Goal: Information Seeking & Learning: Find contact information

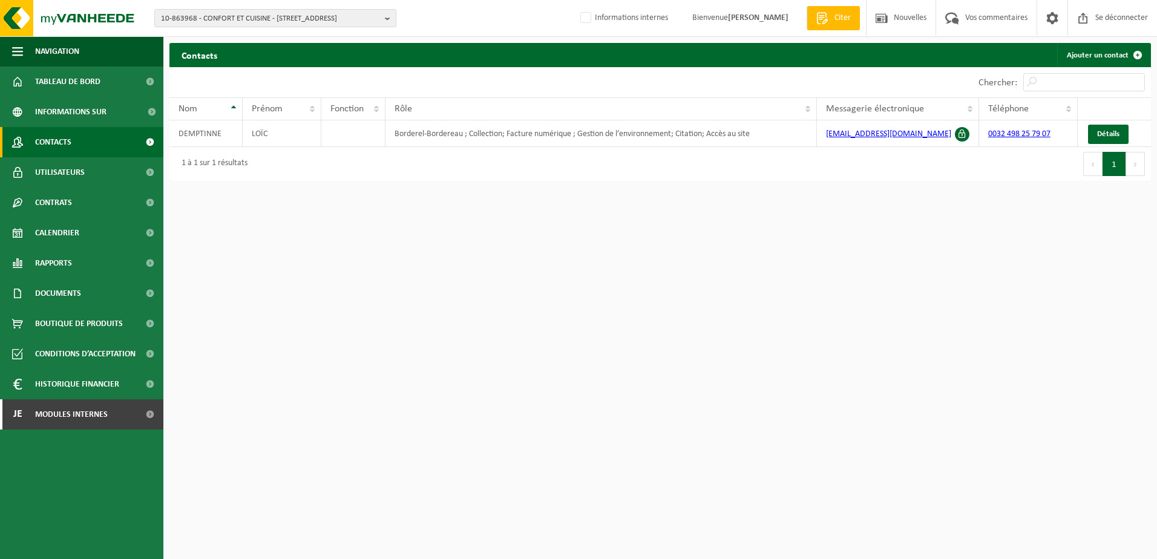
click at [53, 150] on span "Contacts" at bounding box center [53, 142] width 36 height 30
drag, startPoint x: 896, startPoint y: 450, endPoint x: 831, endPoint y: 489, distance: 75.2
click at [896, 450] on html "10-863968 - CONFORT ET CUISINE - 6460 ROBECHIES, RUE HURTEBISE 24 10-863968 - C…" at bounding box center [578, 279] width 1157 height 559
click at [251, 15] on span "10-863968 - CONFORT ET CUISINE - 6460 ROBECHIES, RUE HURTEBISE 24" at bounding box center [270, 19] width 219 height 18
click at [243, 33] on input "text" at bounding box center [275, 37] width 236 height 15
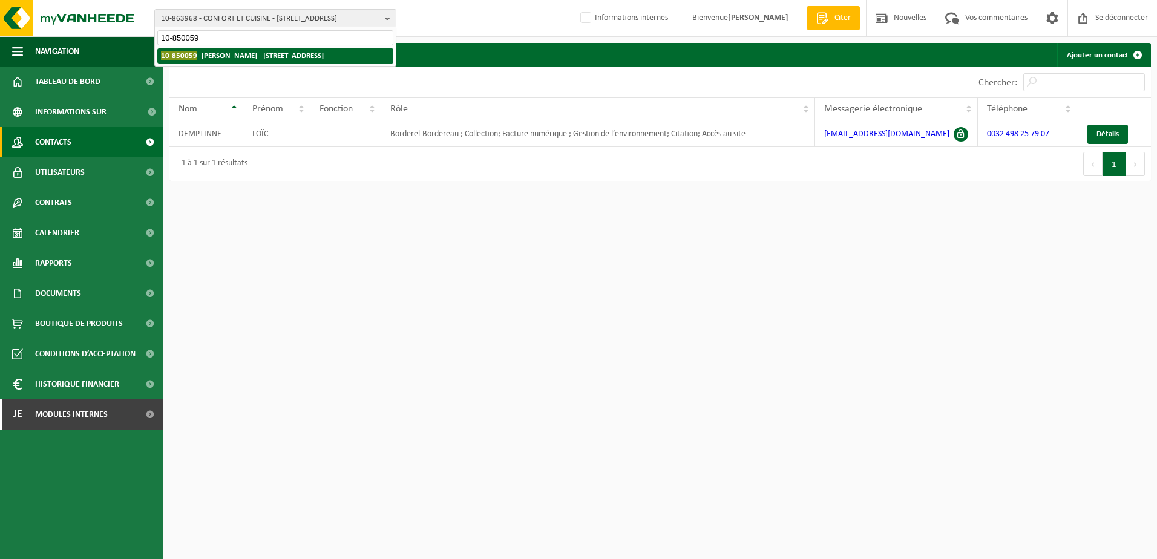
type input "10-850059"
click at [260, 61] on li "10-850059 - GOSSING, BARBARA - 1700 DILBEEK, KATTEBROEKSTRAAT 81" at bounding box center [275, 55] width 236 height 15
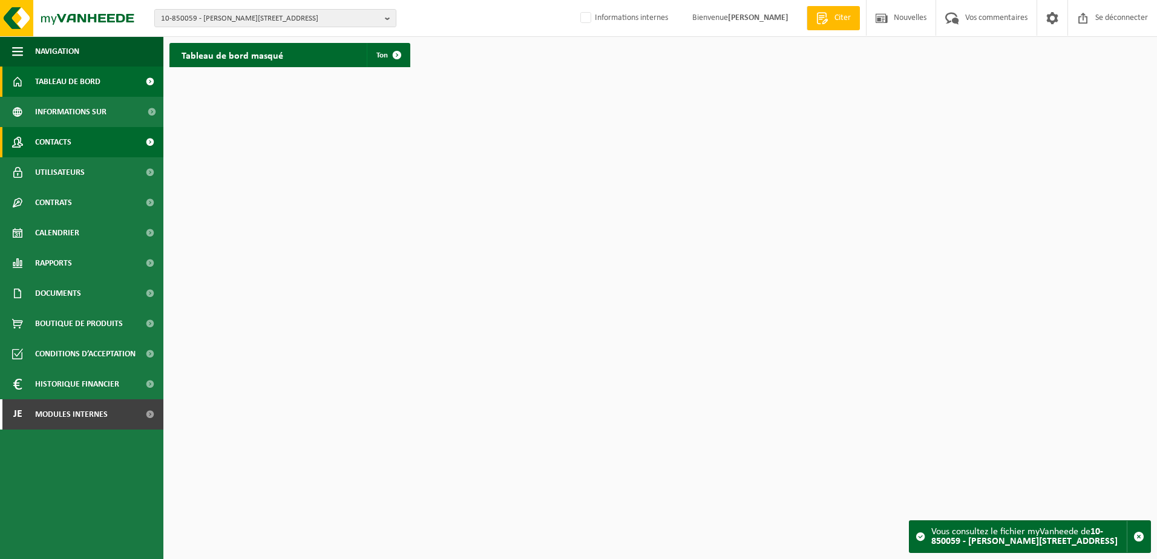
click at [56, 146] on span "Contacts" at bounding box center [53, 142] width 36 height 30
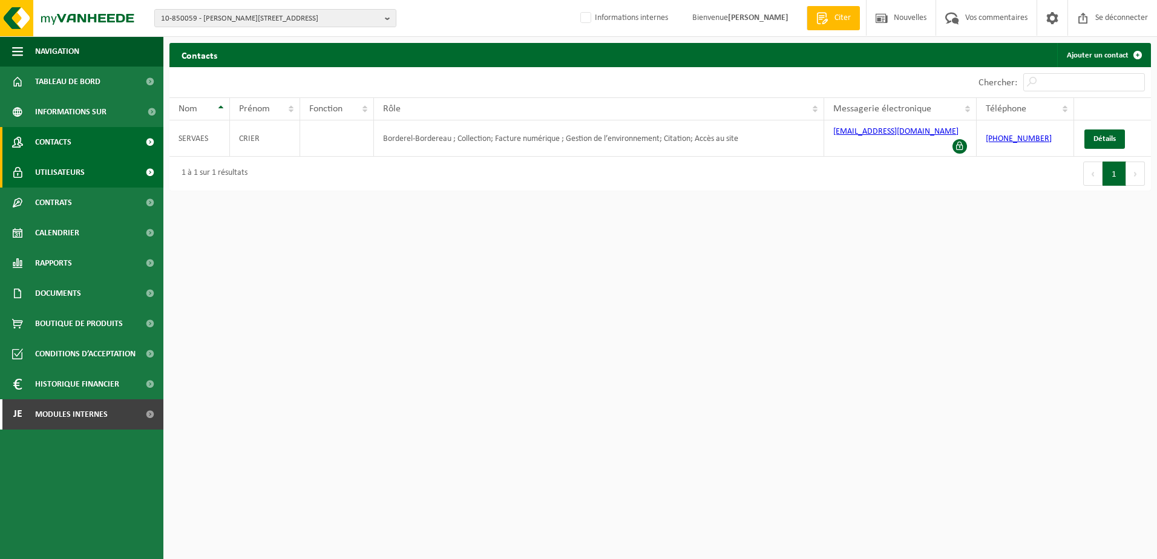
click at [40, 164] on span "Utilisateurs" at bounding box center [60, 172] width 50 height 30
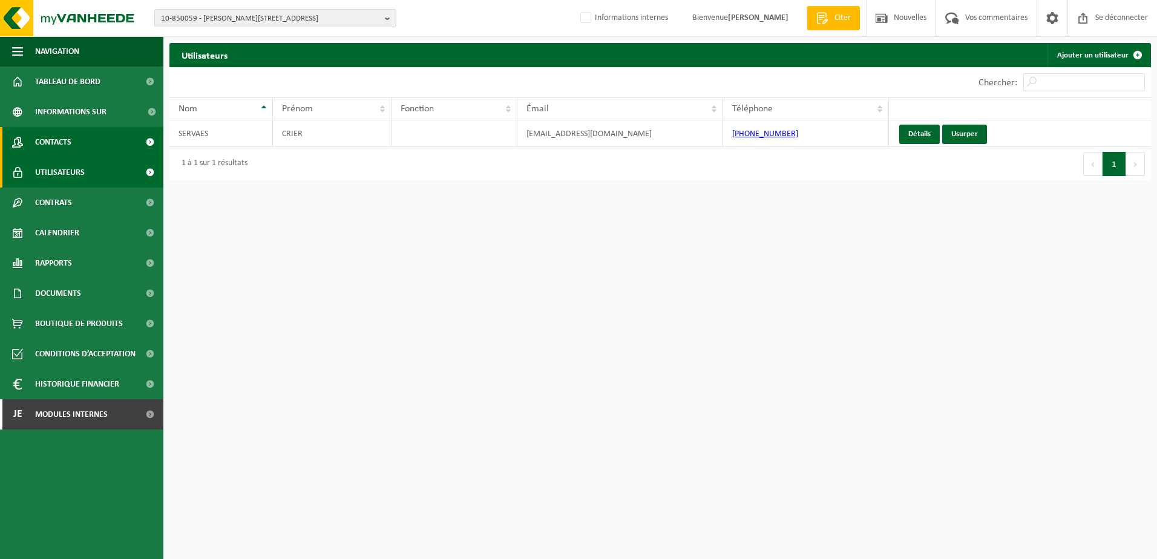
click at [47, 141] on span "Contacts" at bounding box center [53, 142] width 36 height 30
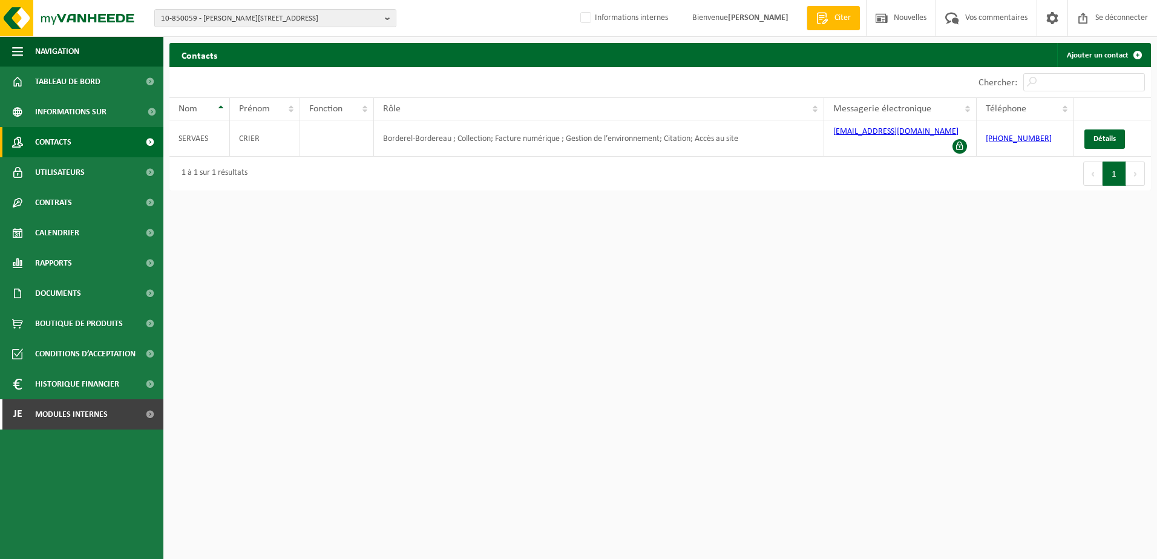
click at [514, 265] on html "10-850059 - [PERSON_NAME] - 1700 [GEOGRAPHIC_DATA], [STREET_ADDRESS][PERSON_NAM…" at bounding box center [578, 279] width 1157 height 559
click at [230, 16] on span "10-850059 - GOSSING, BARBARA - 1700 DILBEEK, KATTEBROEKSTRAAT 81" at bounding box center [270, 19] width 219 height 18
click at [217, 35] on input "text" at bounding box center [275, 37] width 236 height 15
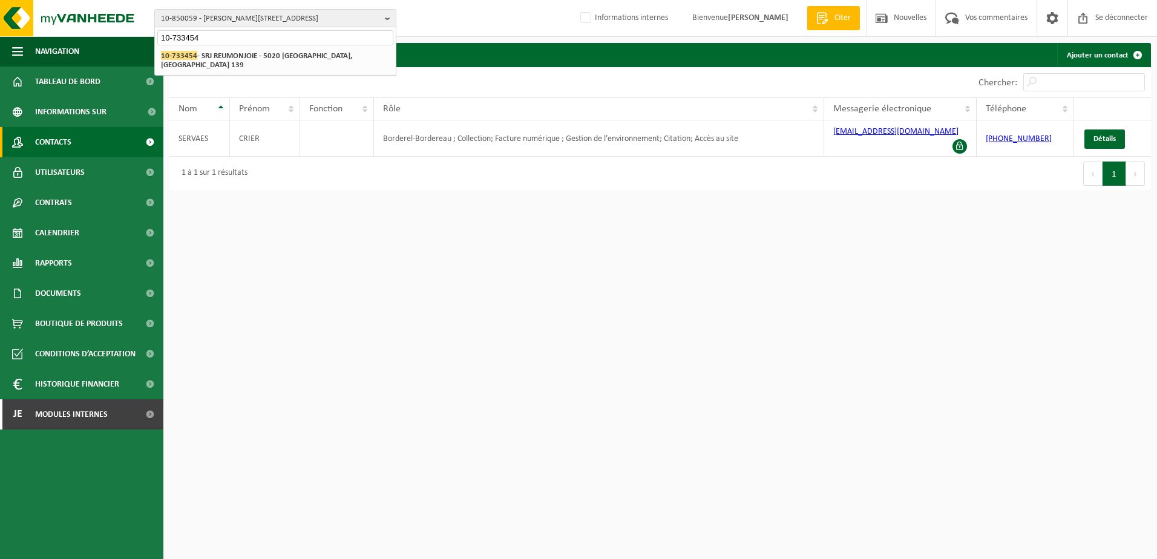
type input "10-733454"
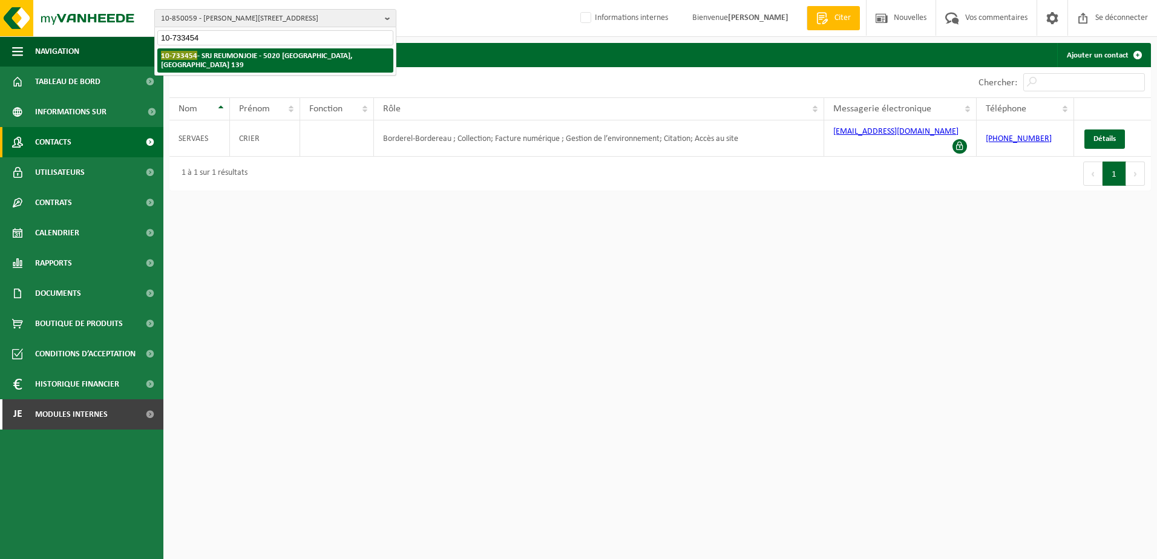
click at [228, 55] on strong "10-733454 - SRJ REUMONJOIE - 5020 MALONNE, CHEMIN DE REUMONT 139" at bounding box center [256, 60] width 191 height 18
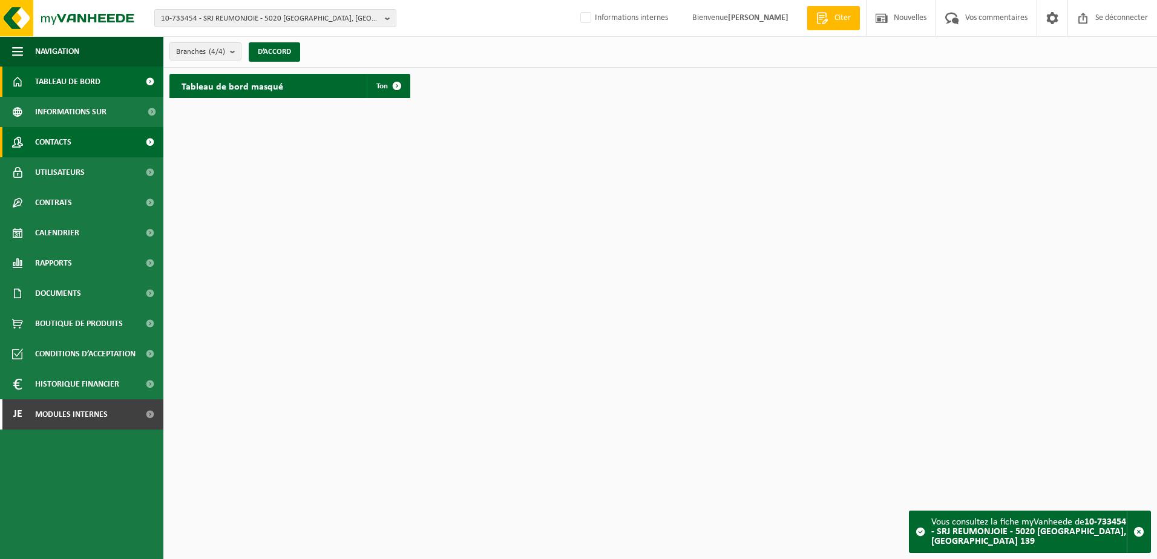
click at [78, 149] on link "Contacts" at bounding box center [81, 142] width 163 height 30
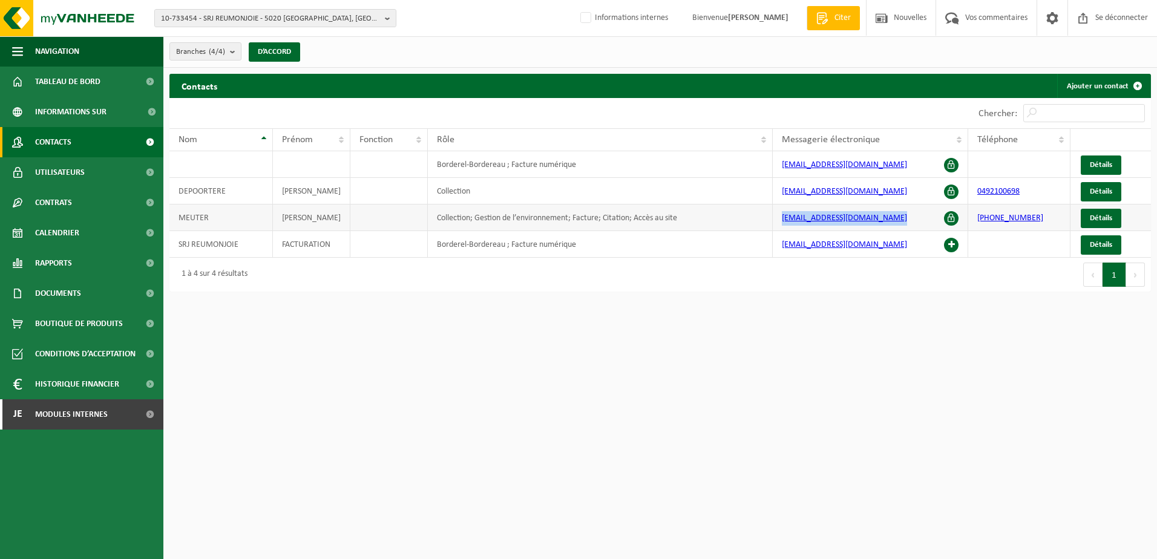
drag, startPoint x: 902, startPoint y: 218, endPoint x: 777, endPoint y: 224, distance: 125.4
click at [777, 224] on td "[EMAIL_ADDRESS][DOMAIN_NAME]" at bounding box center [870, 218] width 195 height 27
copy link "[EMAIL_ADDRESS][DOMAIN_NAME]"
click at [653, 363] on html "10-733454 - SRJ REUMONJOIE - 5020 [GEOGRAPHIC_DATA], [GEOGRAPHIC_DATA] 139 10-7…" at bounding box center [578, 279] width 1157 height 559
click at [69, 117] on span "Informations sur l’entreprise" at bounding box center [87, 112] width 105 height 30
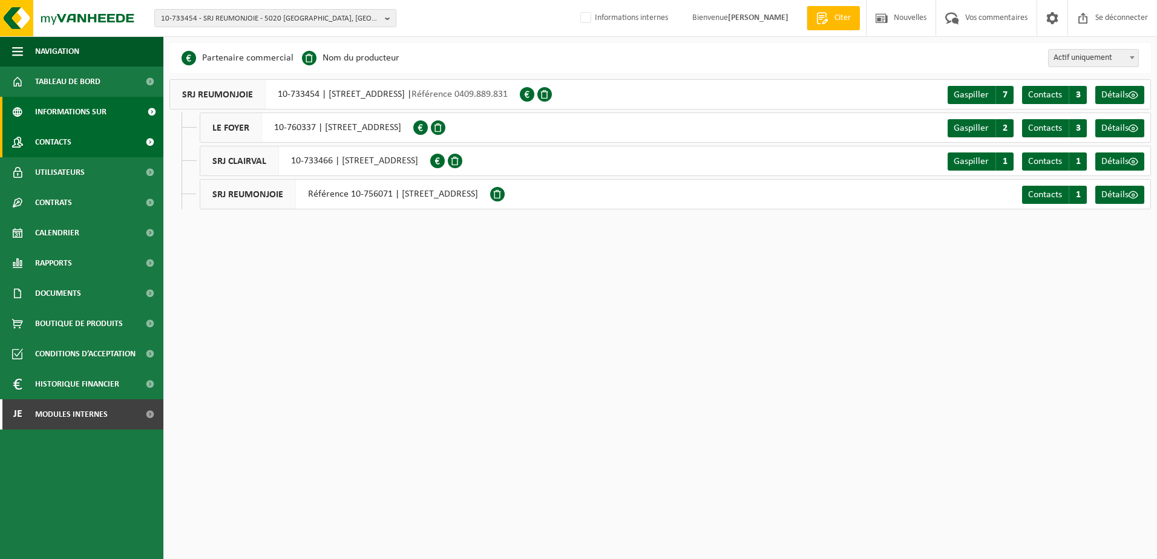
click at [63, 143] on span "Contacts" at bounding box center [53, 142] width 36 height 30
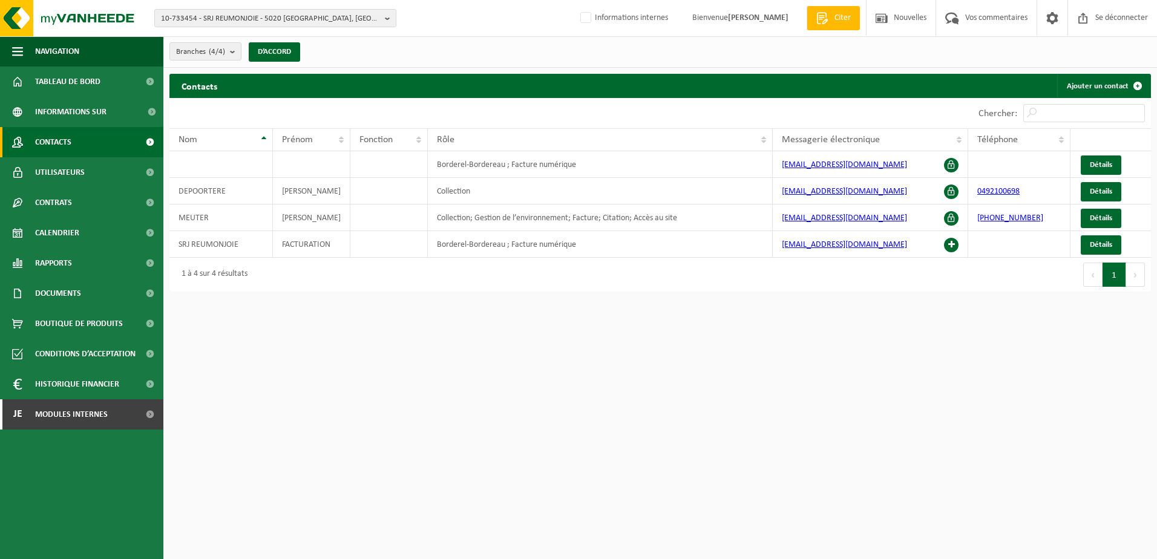
click at [385, 378] on html "10-733454 - SRJ REUMONJOIE - 5020 [GEOGRAPHIC_DATA], [GEOGRAPHIC_DATA] 139 10-7…" at bounding box center [578, 279] width 1157 height 559
